Goal: Information Seeking & Learning: Find specific fact

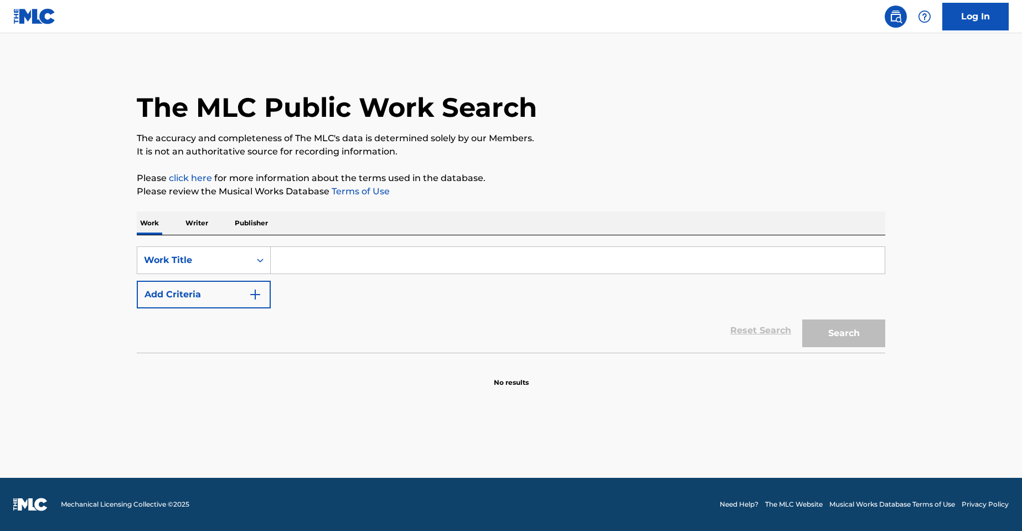
click at [325, 267] on input "Search Form" at bounding box center [578, 260] width 614 height 27
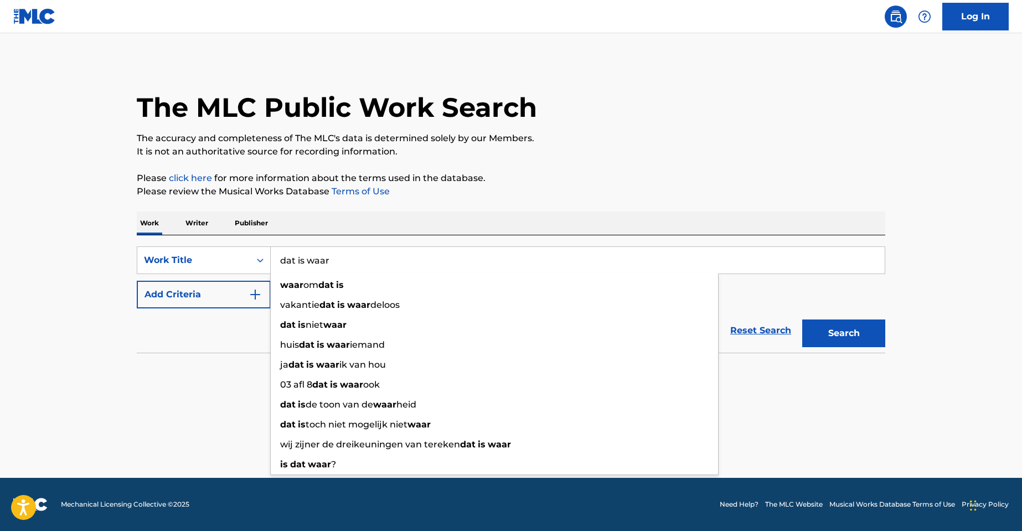
type input "dat is waar"
click at [162, 317] on div "Reset Search Search" at bounding box center [511, 330] width 748 height 44
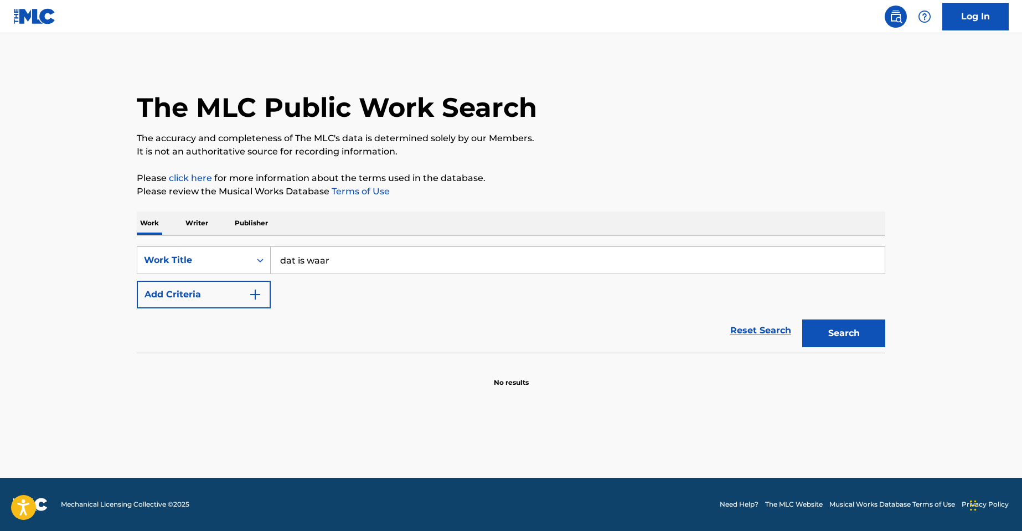
click at [251, 287] on button "Add Criteria" at bounding box center [204, 295] width 134 height 28
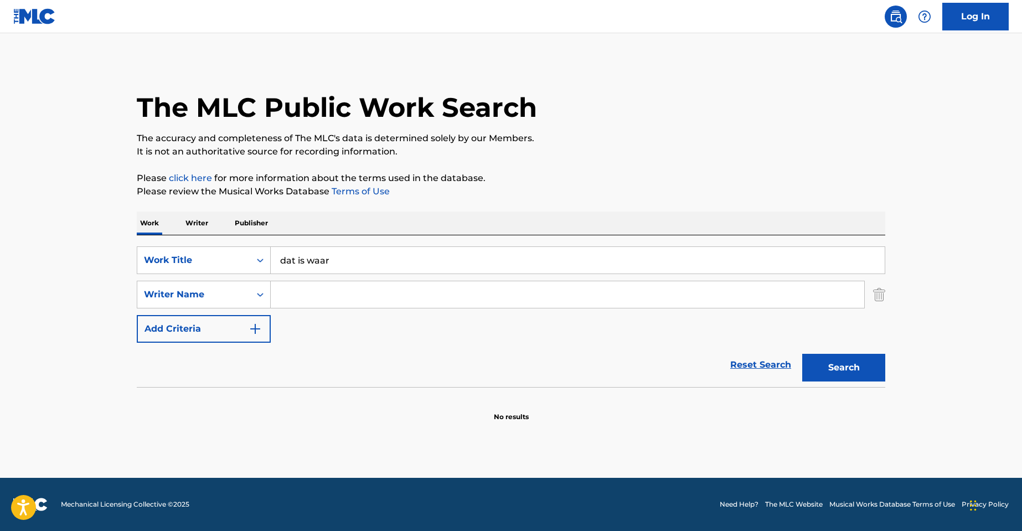
click at [358, 285] on input "Search Form" at bounding box center [567, 294] width 593 height 27
paste input "[PERSON_NAME]"
type input "[PERSON_NAME]"
click at [802, 354] on button "Search" at bounding box center [843, 368] width 83 height 28
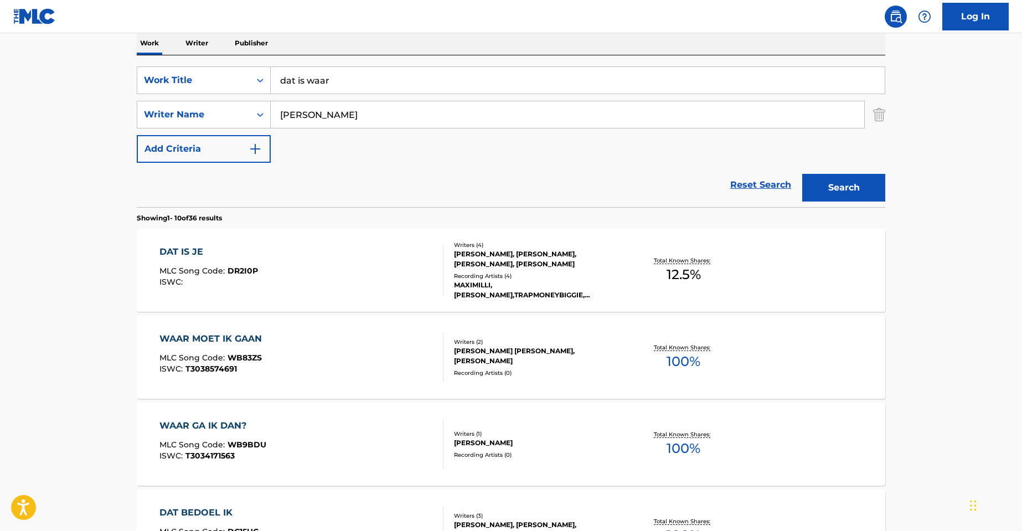
scroll to position [332, 0]
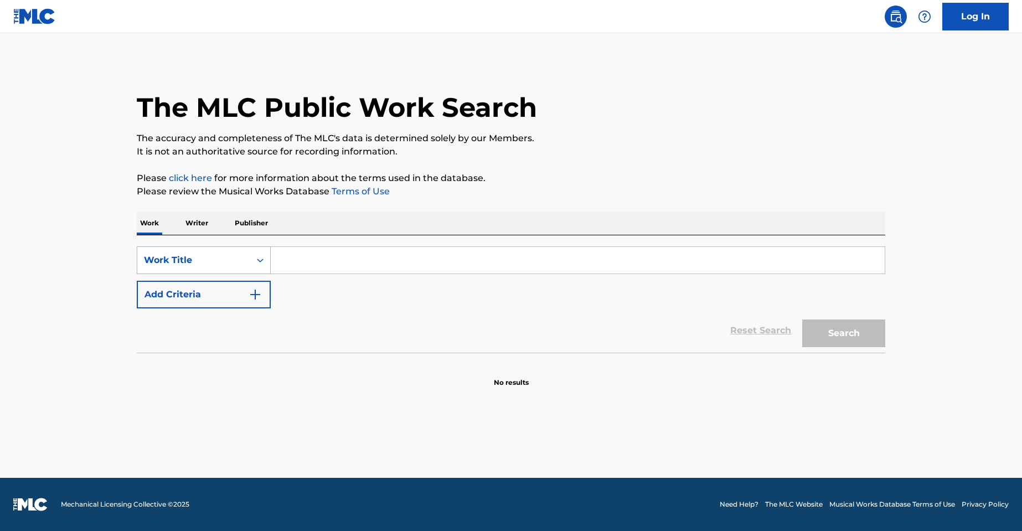
click at [202, 257] on div "Work Title" at bounding box center [194, 259] width 100 height 13
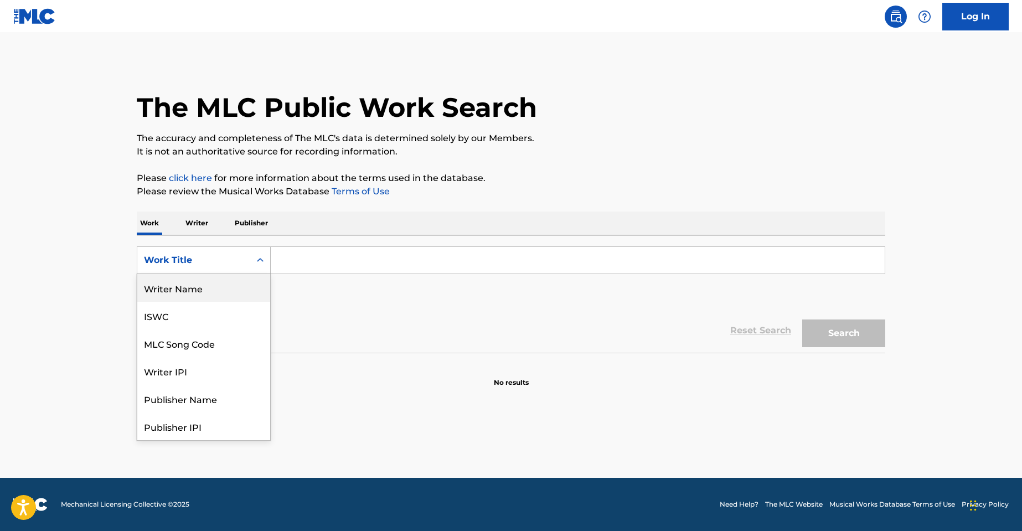
click at [220, 288] on div "Writer Name" at bounding box center [203, 288] width 133 height 28
click at [216, 258] on div "Writer Name" at bounding box center [194, 259] width 100 height 13
click at [189, 288] on div "MLC Song Code" at bounding box center [203, 288] width 133 height 28
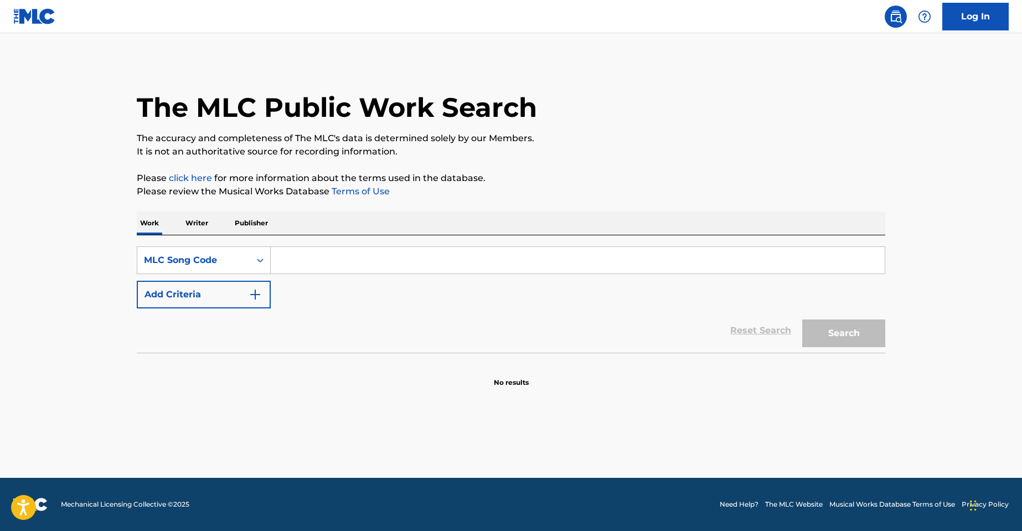
click at [300, 267] on input "Search Form" at bounding box center [578, 260] width 614 height 27
paste input "IC2KD5"
type input "IC2KD5"
click at [802, 319] on button "Search" at bounding box center [843, 333] width 83 height 28
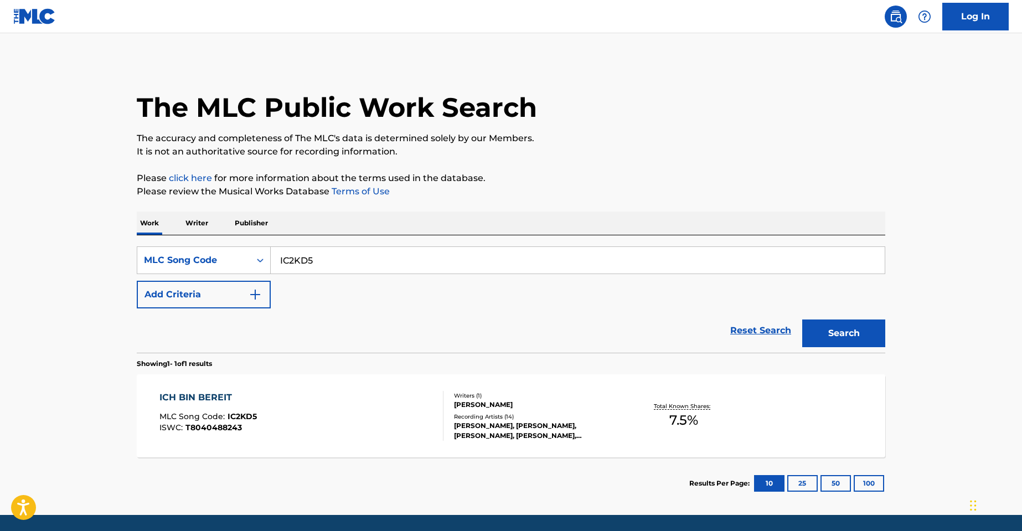
click at [312, 403] on div "ICH BIN BEREIT MLC Song Code : IC2KD5 ISWC : T8040488243" at bounding box center [301, 416] width 284 height 50
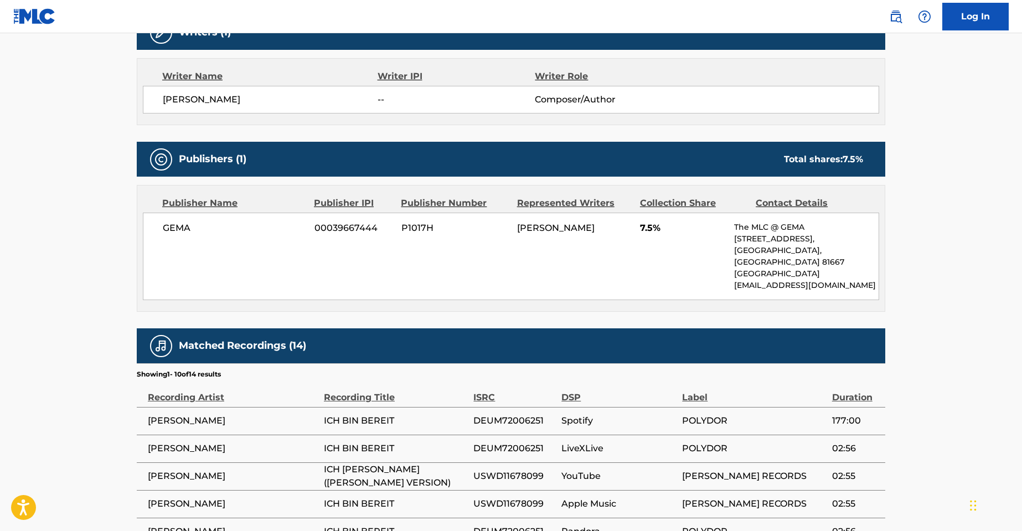
scroll to position [387, 0]
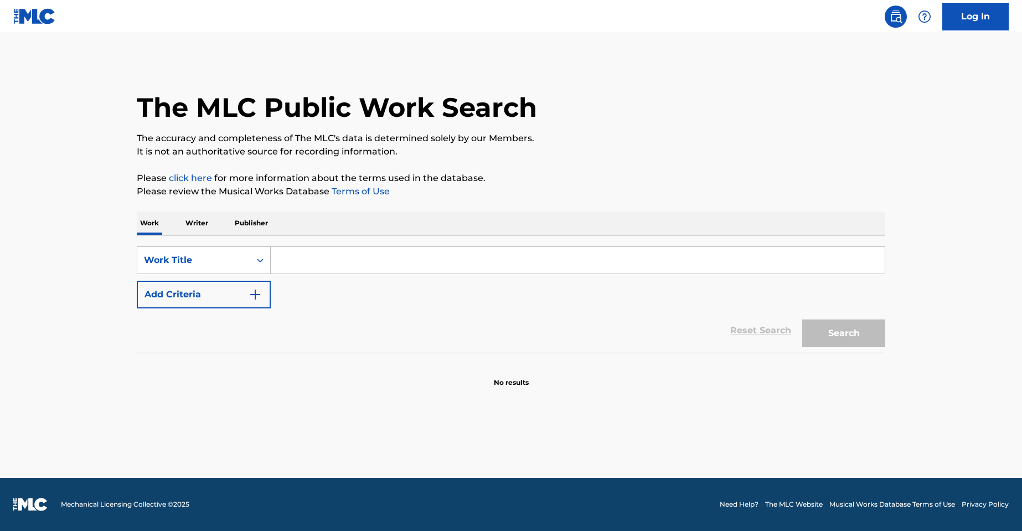
click at [321, 261] on input "Search Form" at bounding box center [578, 260] width 614 height 27
paste input "POT KROKU STAD"
type input "POT KROKU STAD"
click at [215, 296] on button "Add Criteria" at bounding box center [204, 295] width 134 height 28
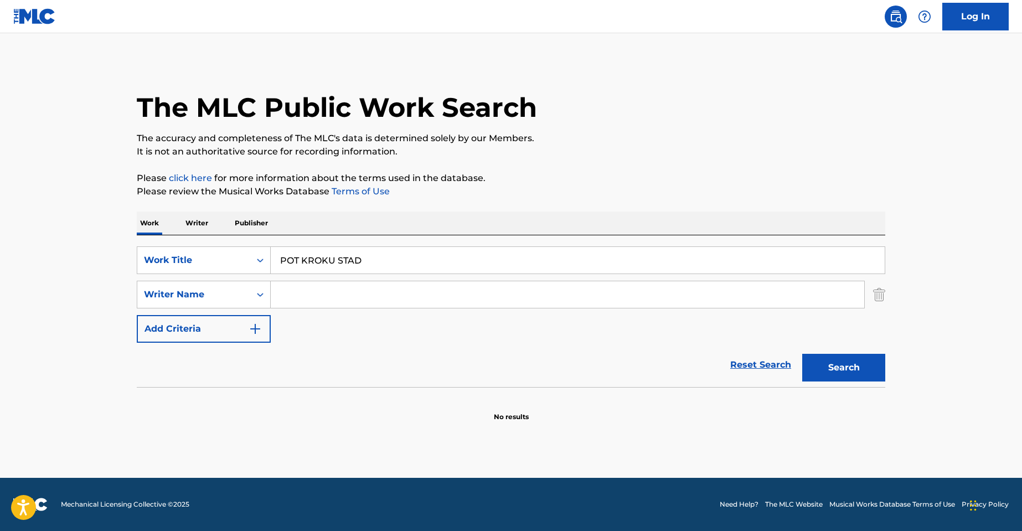
click at [349, 282] on input "Search Form" at bounding box center [567, 294] width 593 height 27
paste input "WOJNAROWSKI"
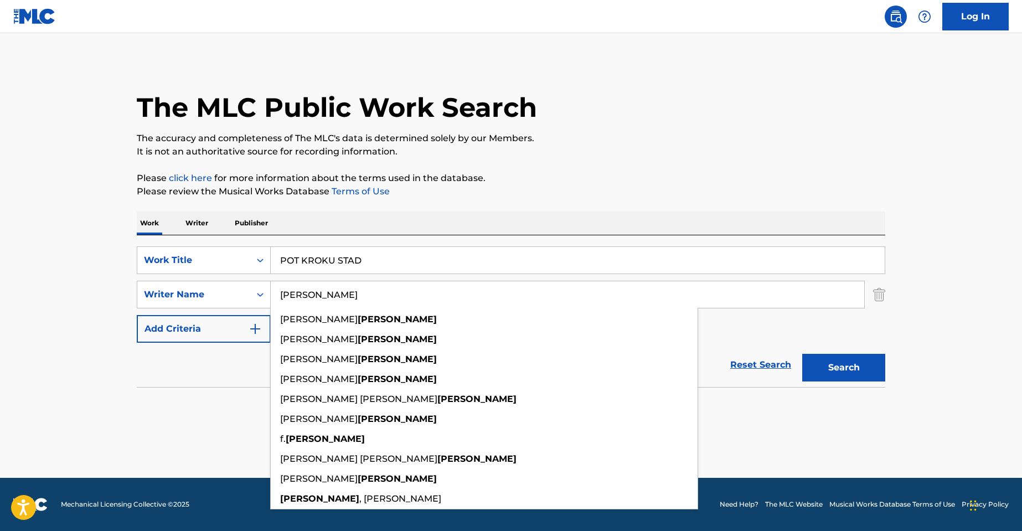
type input "WOJNAROWSKI"
click at [802, 354] on button "Search" at bounding box center [843, 368] width 83 height 28
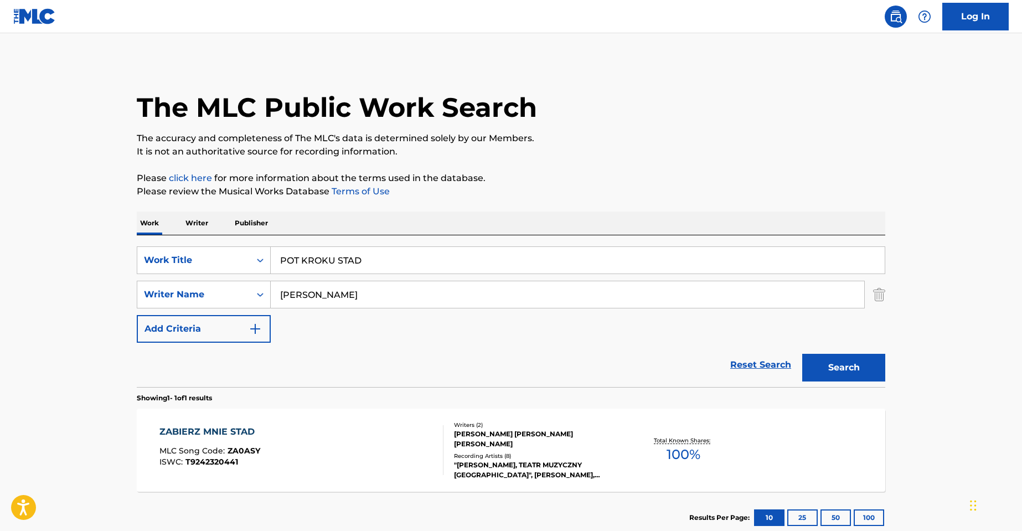
click at [371, 453] on div "ZABIERZ MNIE STAD MLC Song Code : ZA0ASY ISWC : T9242320441" at bounding box center [301, 450] width 284 height 50
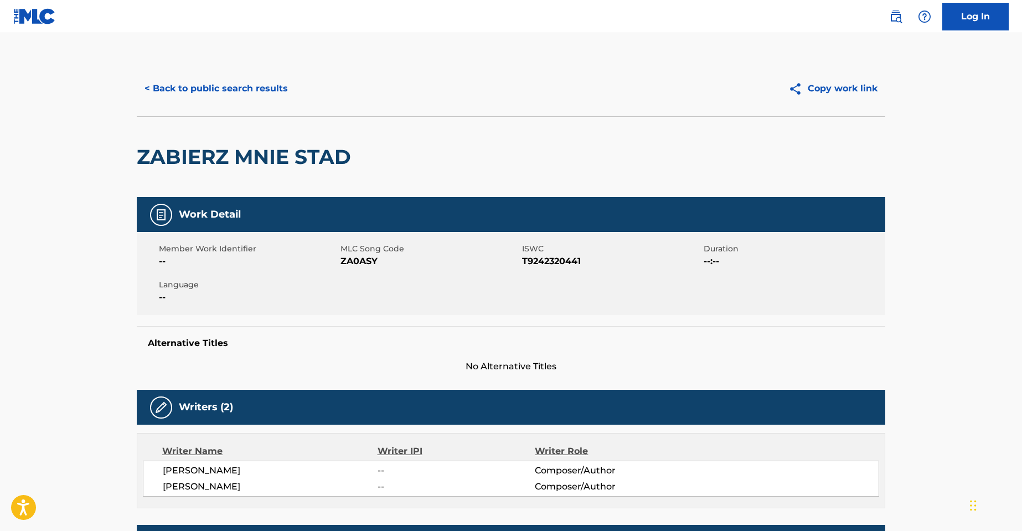
click at [199, 88] on button "< Back to public search results" at bounding box center [216, 89] width 159 height 28
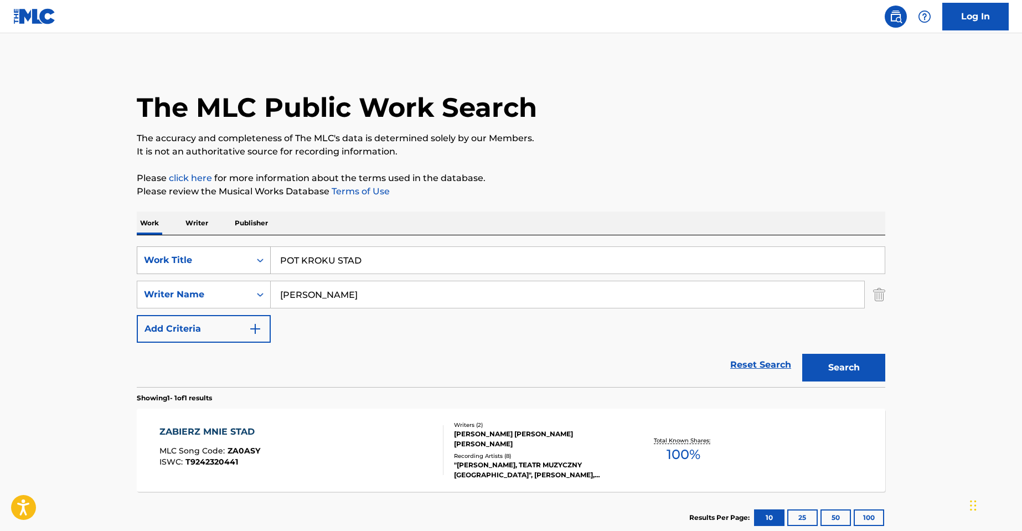
drag, startPoint x: 328, startPoint y: 262, endPoint x: 239, endPoint y: 268, distance: 89.3
click at [202, 256] on div "SearchWithCriteria8199c8d0-ace1-4395-9f90-c7a66ff6cd39 Work Title POT KROKU STAD" at bounding box center [511, 260] width 748 height 28
paste input "Le bleu lumière"
type input "Le bleu lumière"
drag, startPoint x: 391, startPoint y: 294, endPoint x: 115, endPoint y: 270, distance: 277.2
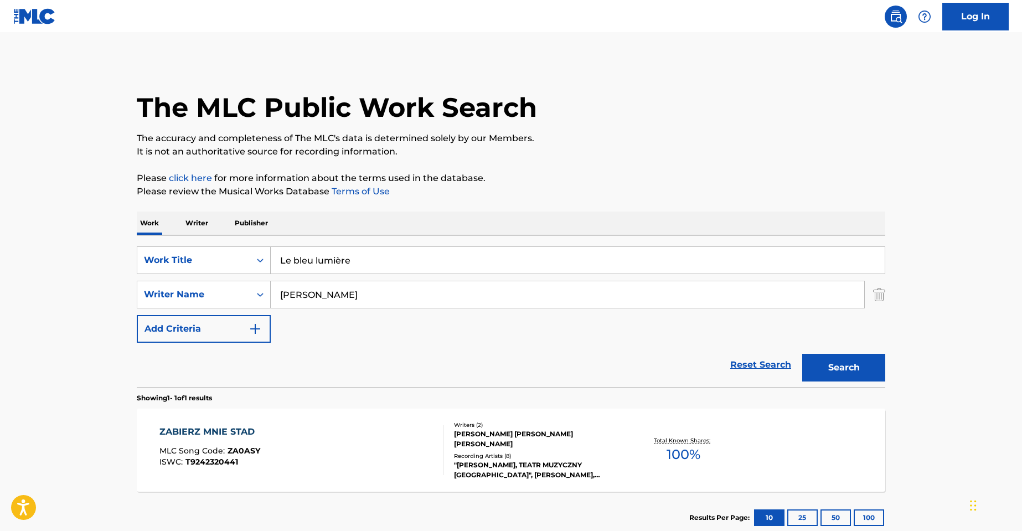
click at [169, 284] on div "SearchWithCriteriad3d32d24-fa91-4450-a92e-1a4da41b6ce2 Writer Name WOJNAROWSKI" at bounding box center [511, 295] width 748 height 28
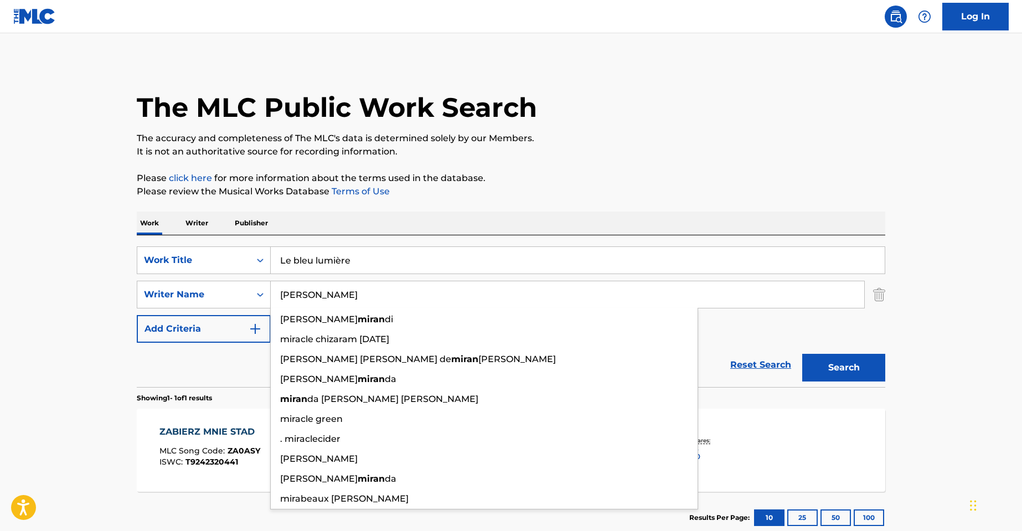
type input "miranda"
click at [802, 354] on button "Search" at bounding box center [843, 368] width 83 height 28
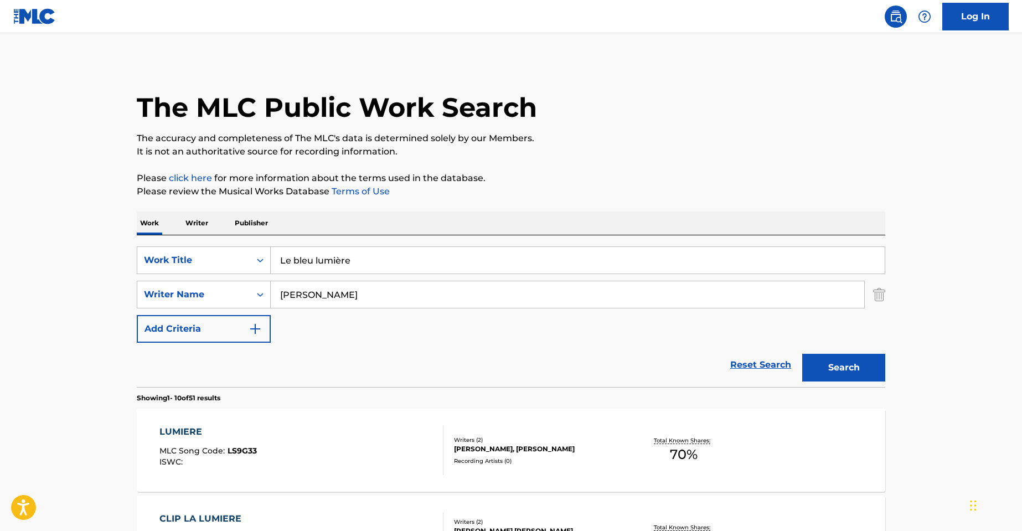
click at [829, 352] on div "Search" at bounding box center [840, 365] width 89 height 44
click at [832, 358] on button "Search" at bounding box center [843, 368] width 83 height 28
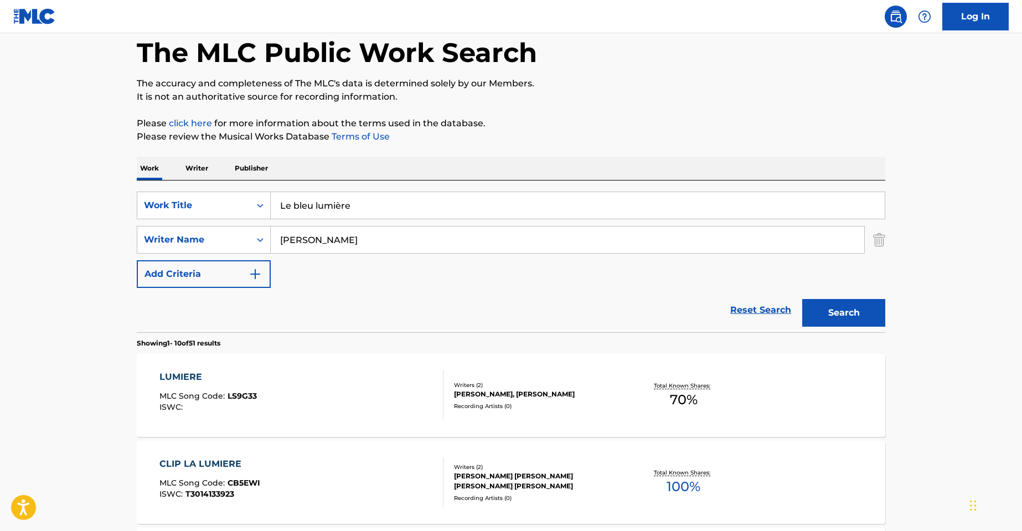
scroll to position [55, 0]
click at [341, 202] on input "Le bleu lumière" at bounding box center [578, 204] width 614 height 27
type input "Le bleu lumiere"
click at [802, 298] on button "Search" at bounding box center [843, 312] width 83 height 28
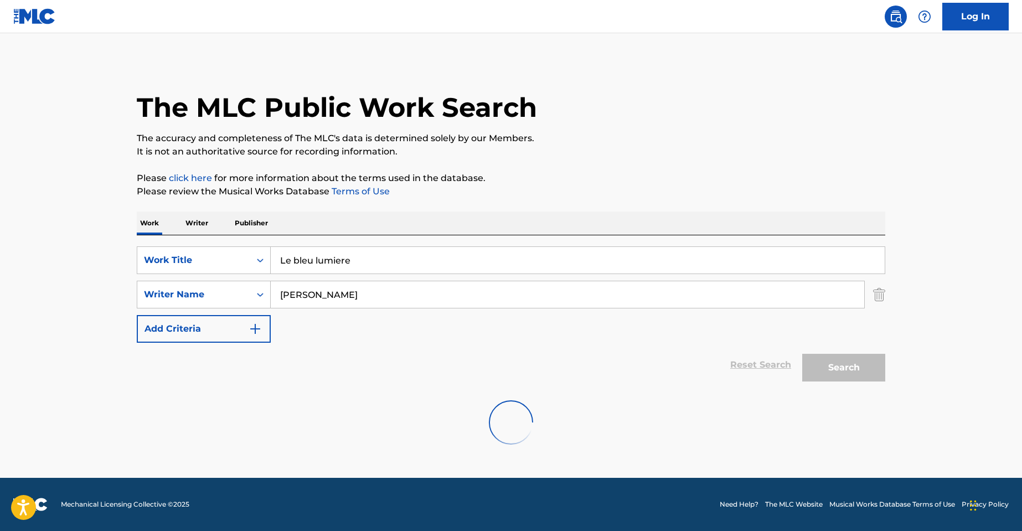
scroll to position [0, 0]
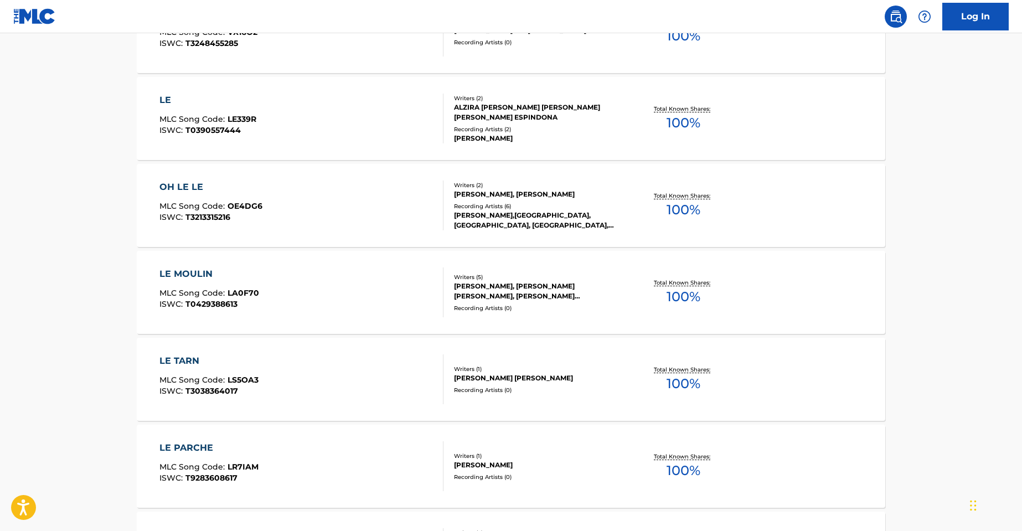
scroll to position [609, 0]
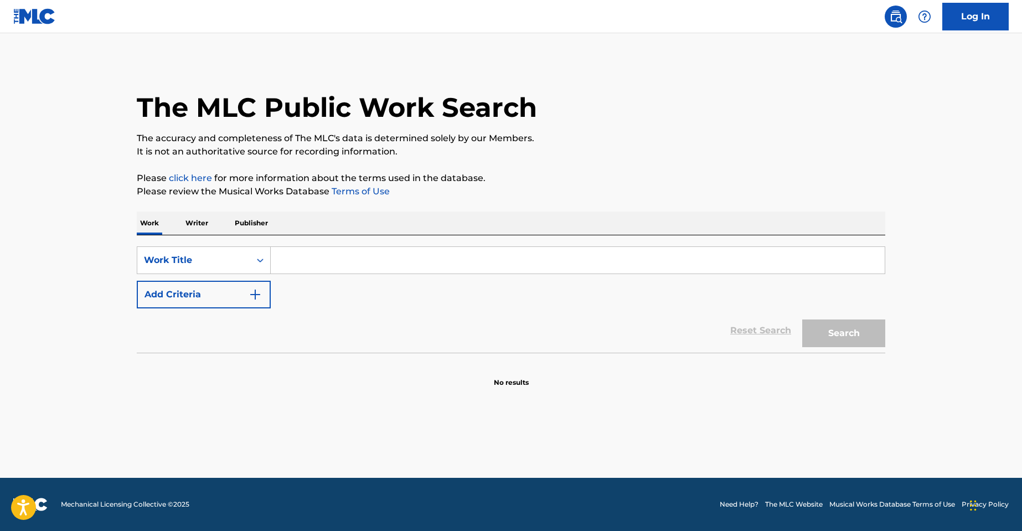
click at [307, 255] on input "Search Form" at bounding box center [578, 260] width 614 height 27
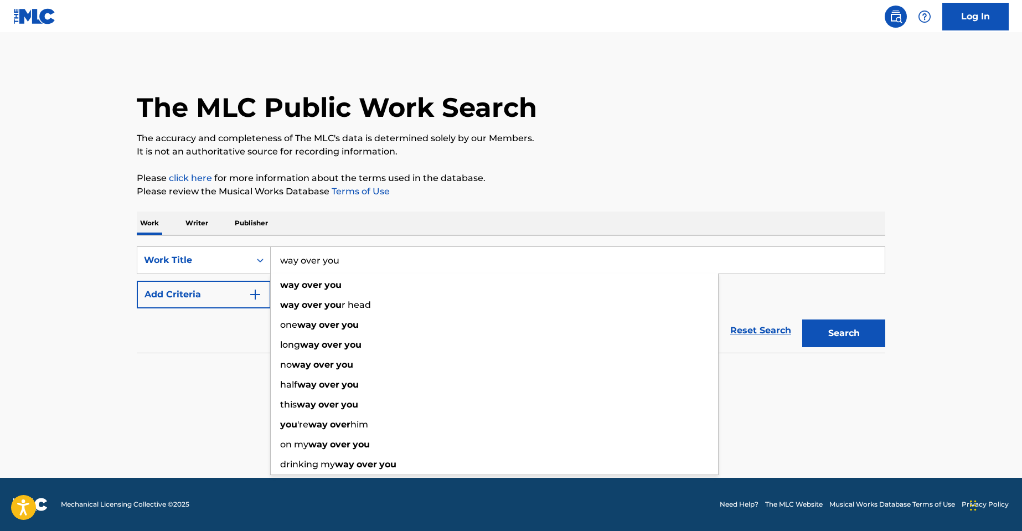
type input "way over you"
click at [153, 358] on section at bounding box center [511, 355] width 748 height 6
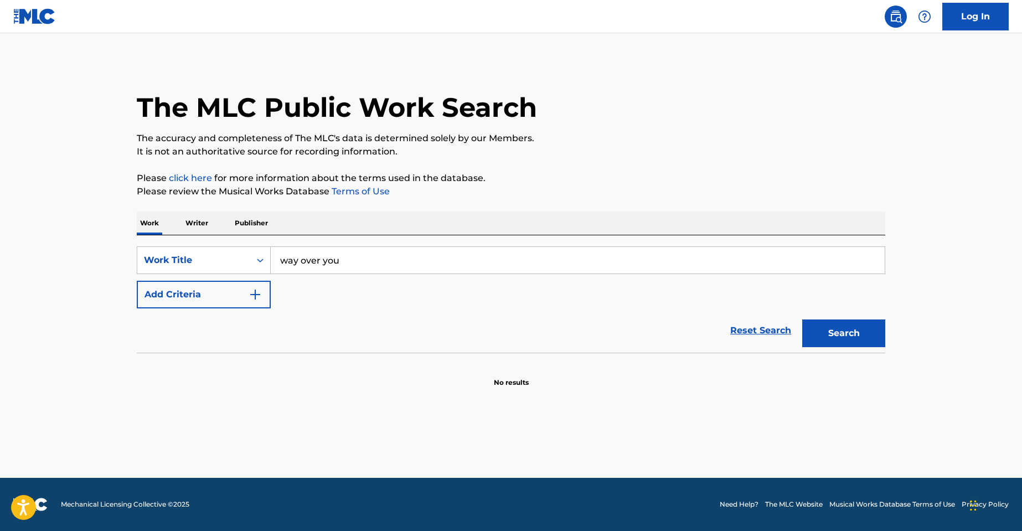
click at [214, 300] on button "Add Criteria" at bounding box center [204, 295] width 134 height 28
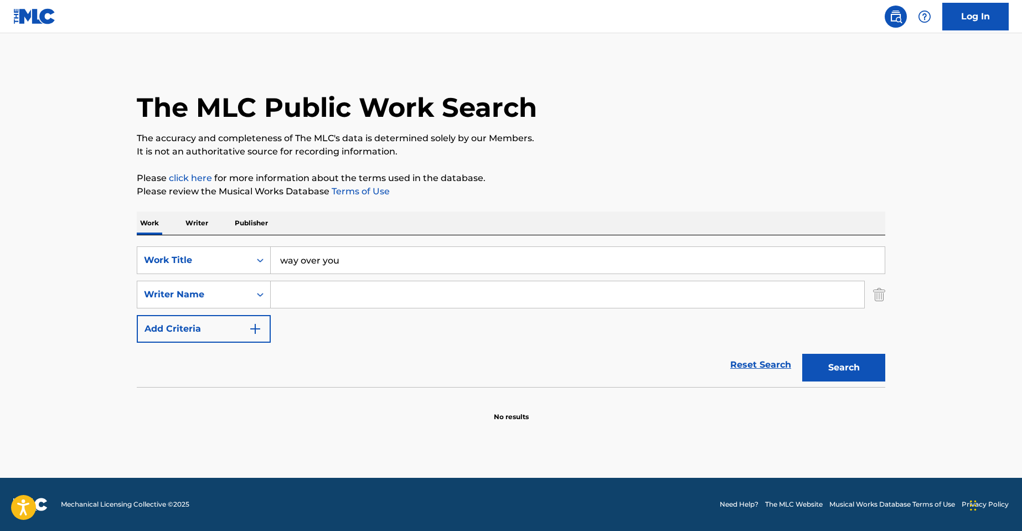
click at [348, 291] on input "Search Form" at bounding box center [567, 294] width 593 height 27
paste input "ROJAS"
type input "ROJAS"
click at [802, 354] on button "Search" at bounding box center [843, 368] width 83 height 28
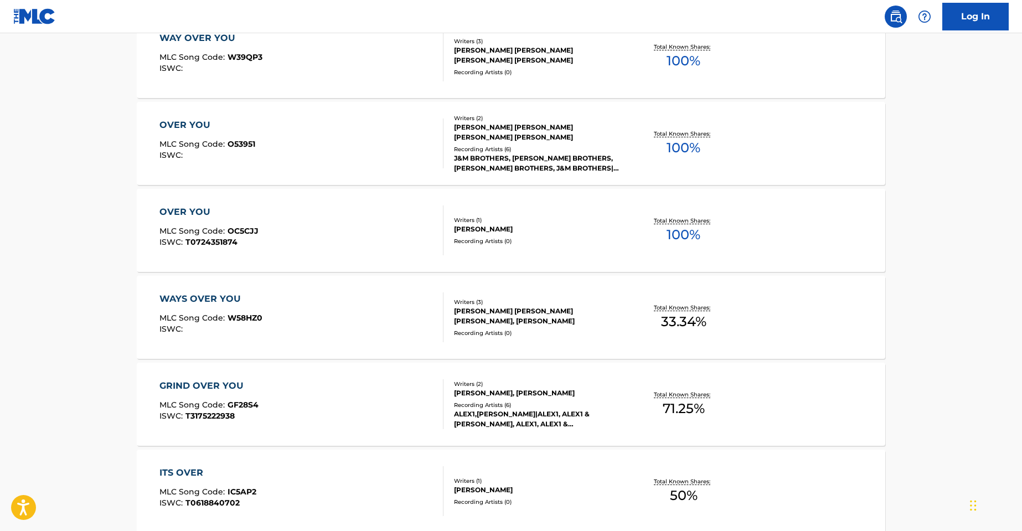
scroll to position [387, 0]
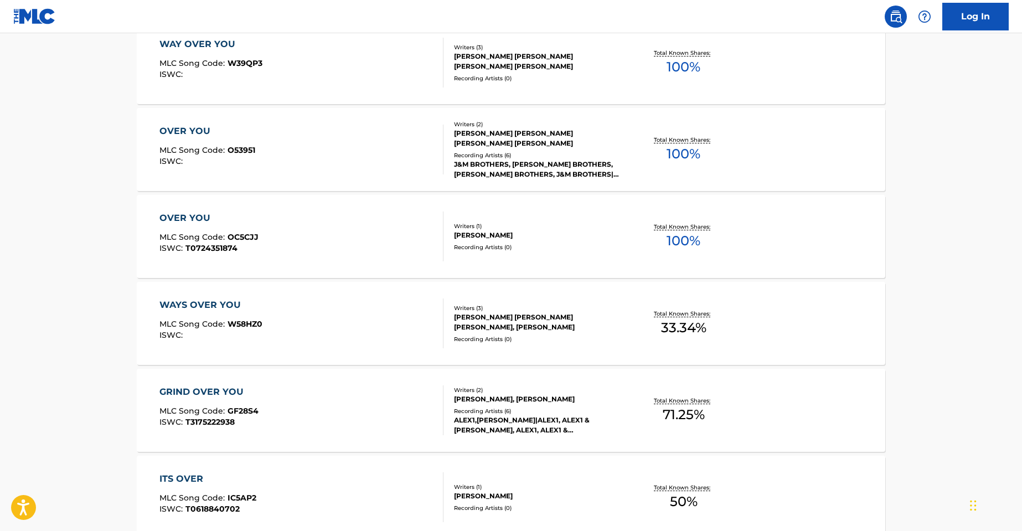
click at [289, 335] on div "WAYS OVER YOU MLC Song Code : W58HZ0 ISWC :" at bounding box center [301, 323] width 284 height 50
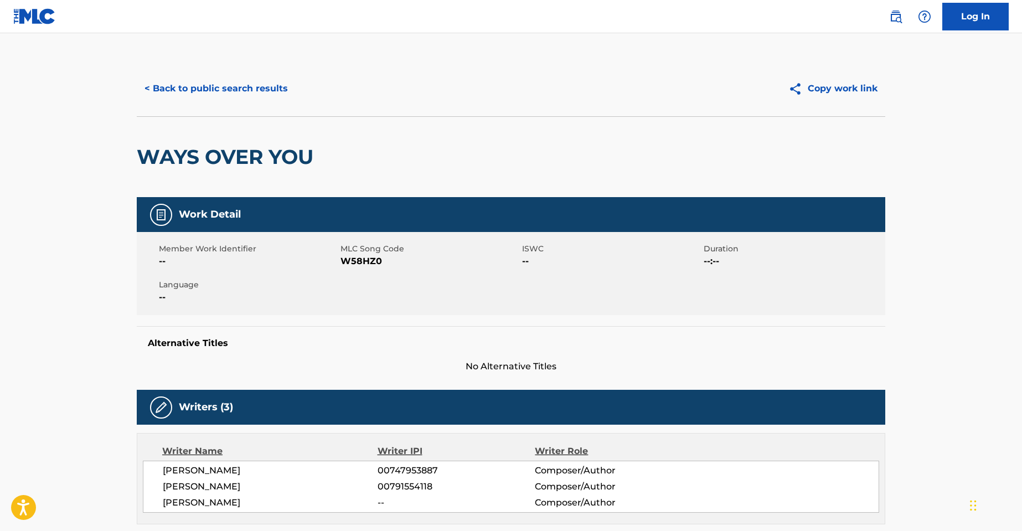
click at [157, 83] on button "< Back to public search results" at bounding box center [216, 89] width 159 height 28
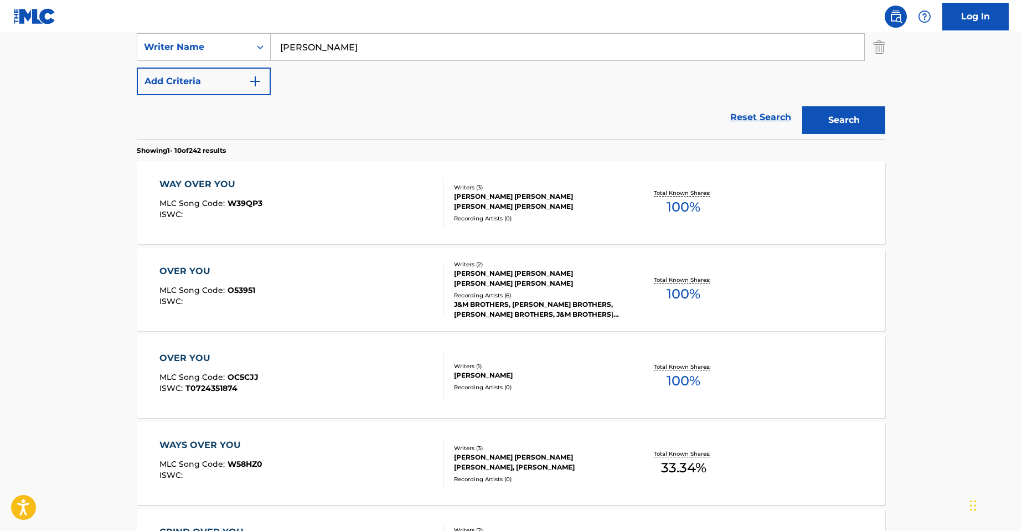
scroll to position [63, 0]
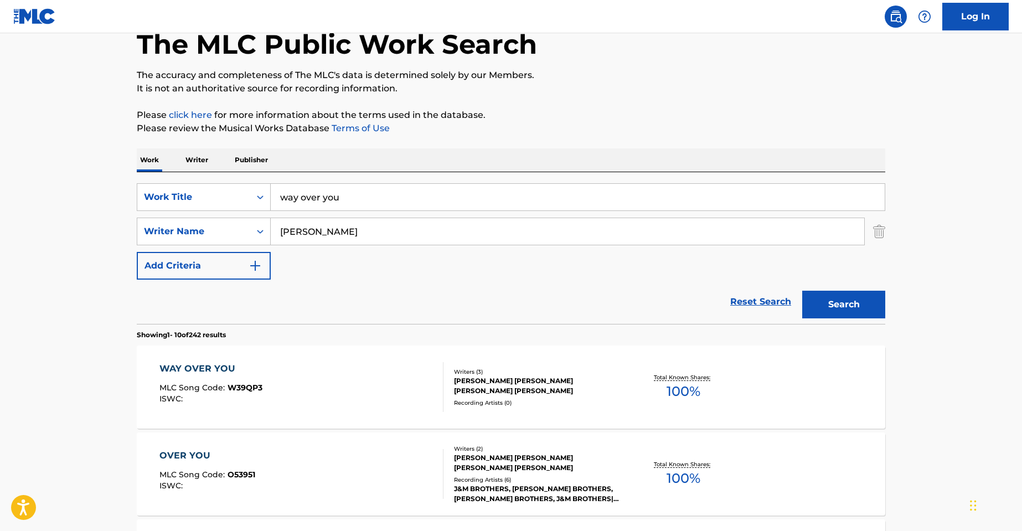
click at [309, 382] on div "WAY OVER YOU MLC Song Code : W39QP3 ISWC :" at bounding box center [301, 387] width 284 height 50
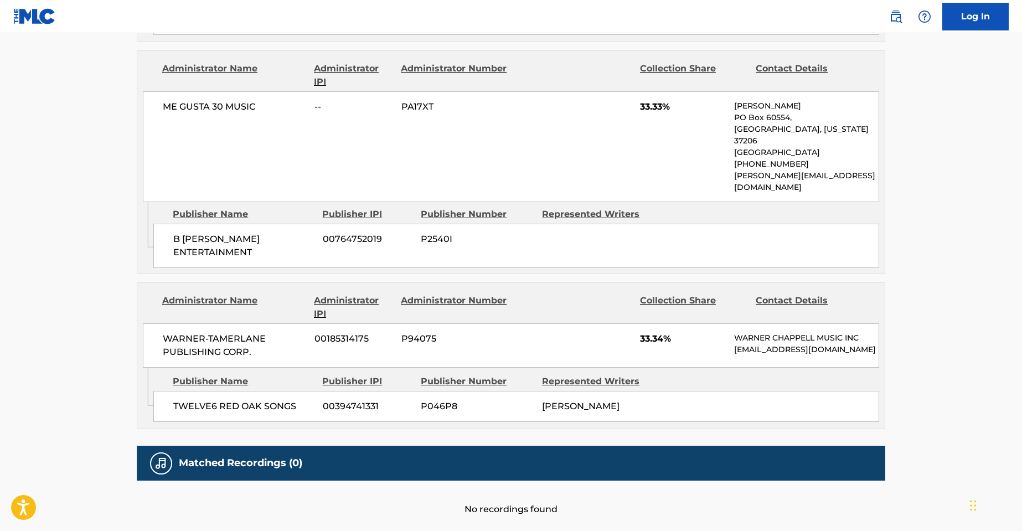
scroll to position [771, 0]
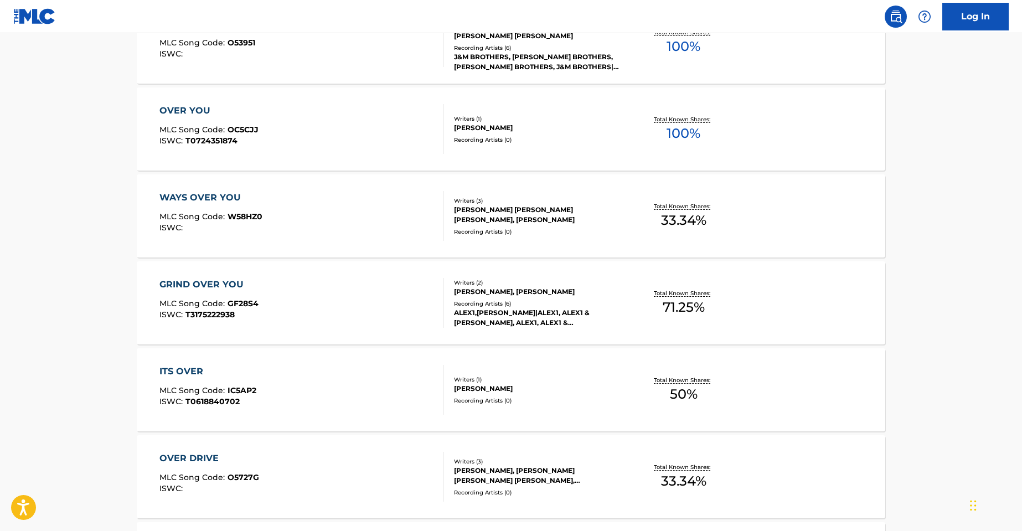
scroll to position [63, 0]
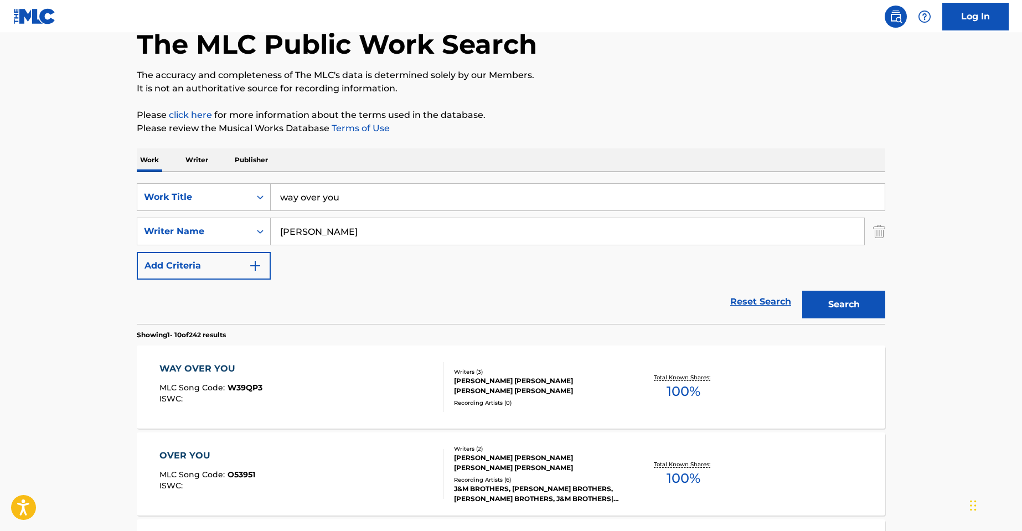
click at [352, 375] on div "WAY OVER YOU MLC Song Code : W39QP3 ISWC :" at bounding box center [301, 387] width 284 height 50
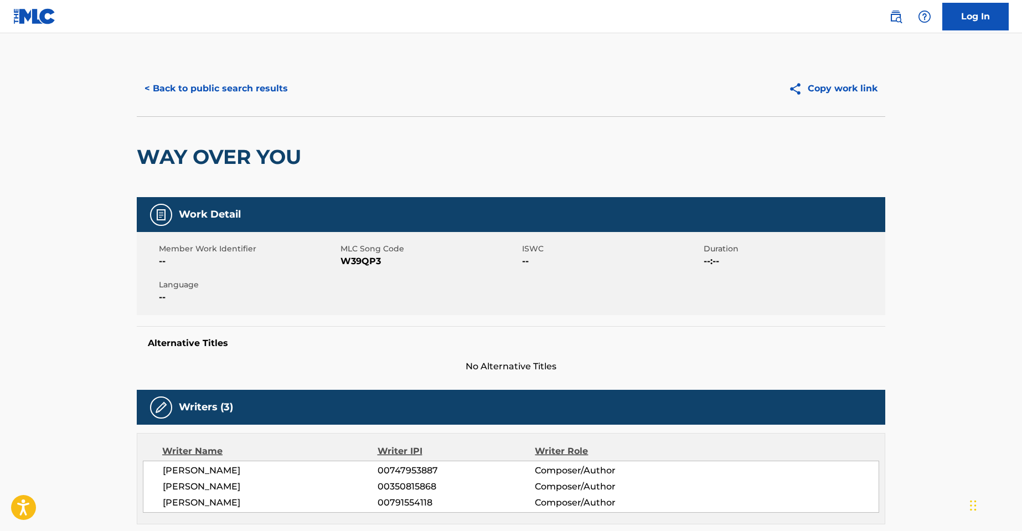
click at [205, 80] on button "< Back to public search results" at bounding box center [216, 89] width 159 height 28
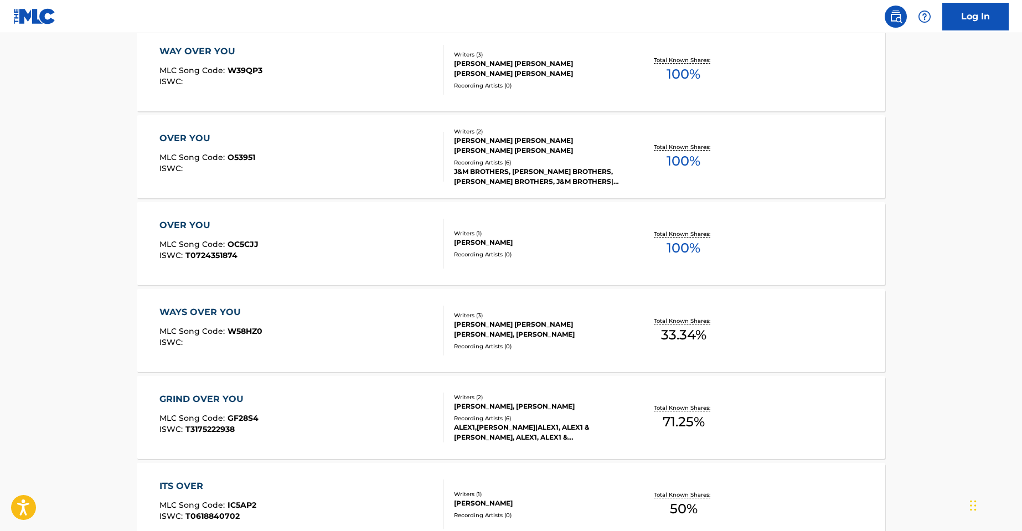
scroll to position [395, 0]
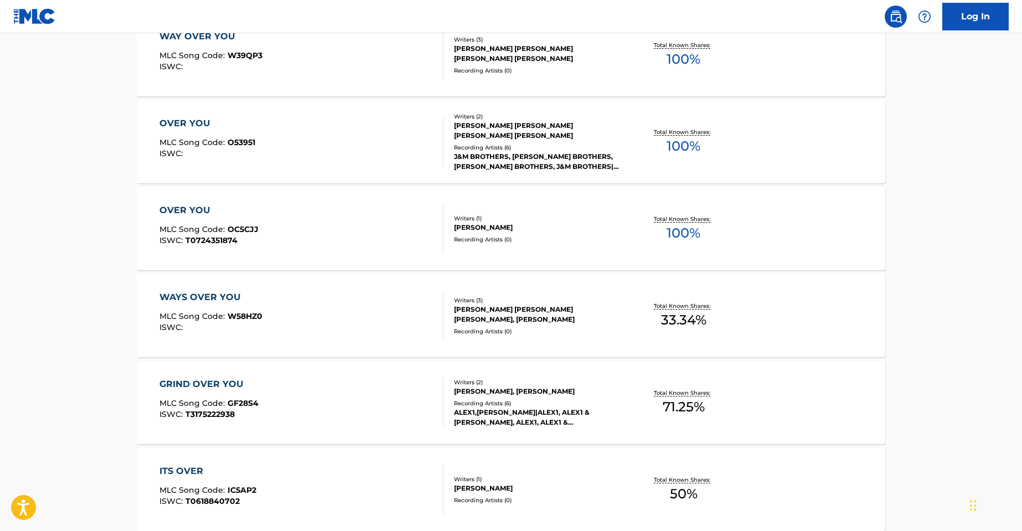
click at [339, 323] on div "WAYS OVER YOU MLC Song Code : W58HZ0 ISWC :" at bounding box center [301, 316] width 284 height 50
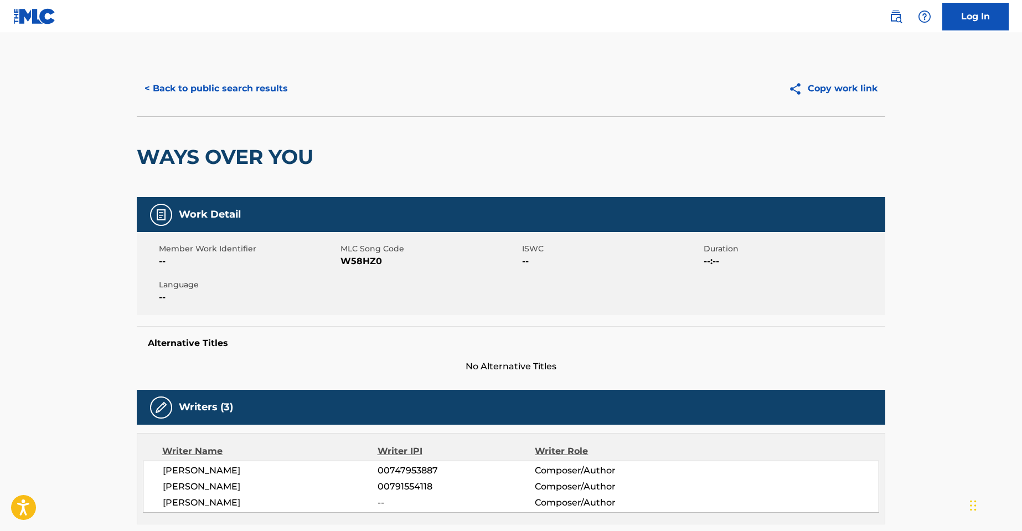
click at [173, 87] on button "< Back to public search results" at bounding box center [216, 89] width 159 height 28
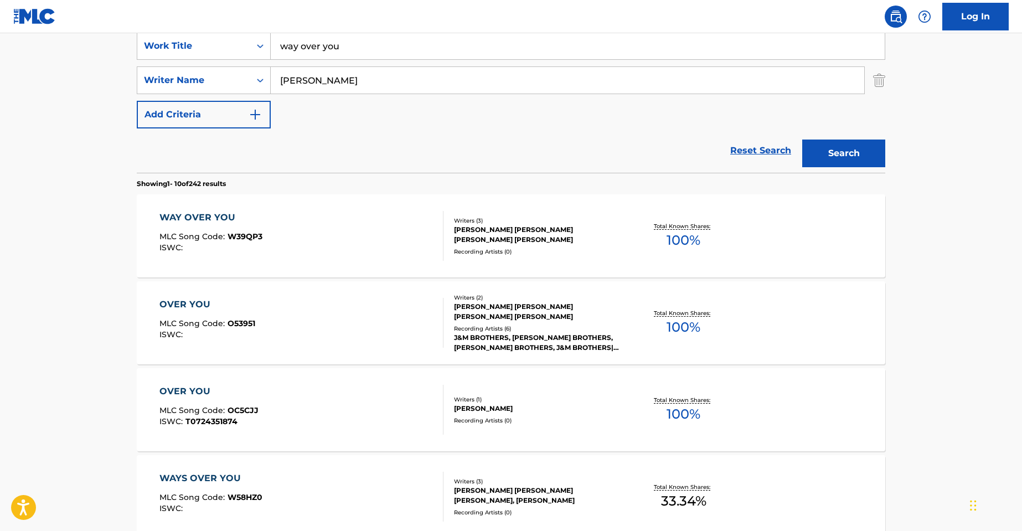
scroll to position [126, 0]
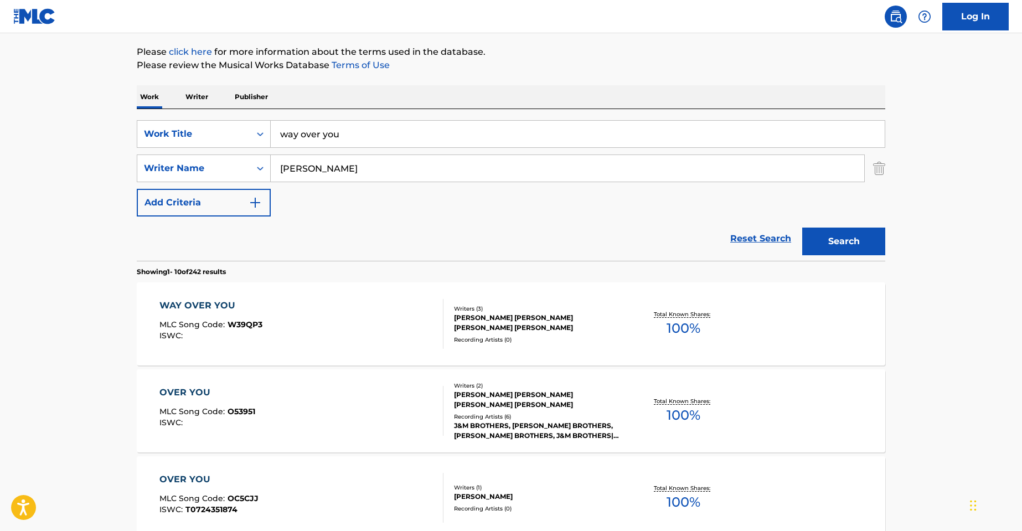
click at [364, 313] on div "WAY OVER YOU MLC Song Code : W39QP3 ISWC :" at bounding box center [301, 324] width 284 height 50
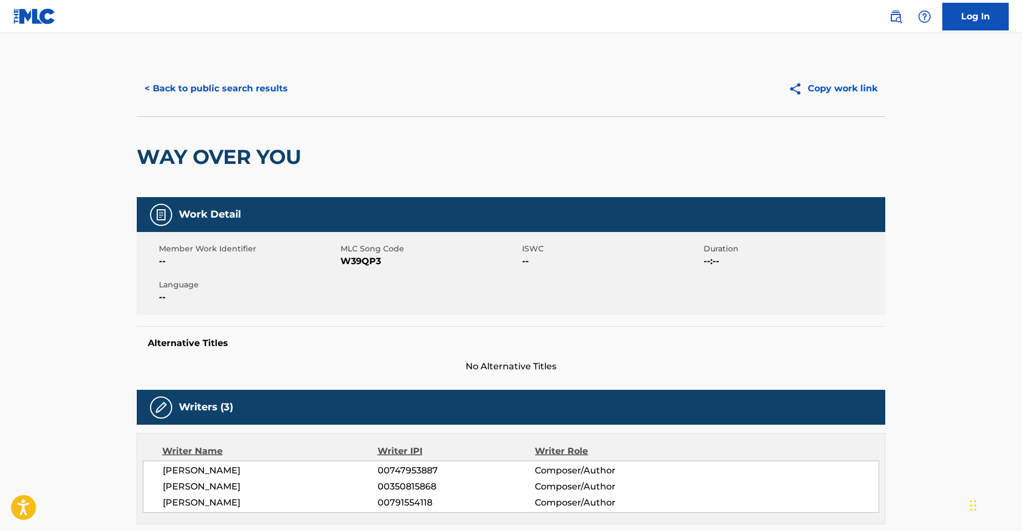
click at [245, 151] on h2 "WAY OVER YOU" at bounding box center [222, 156] width 170 height 25
copy div "WAY OVER YOU"
